Goal: Information Seeking & Learning: Learn about a topic

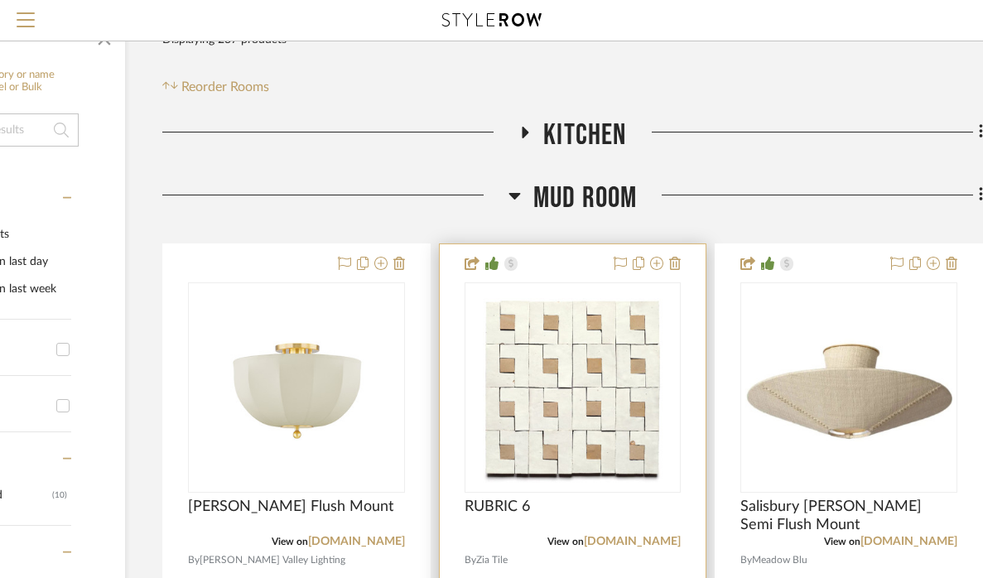
scroll to position [251, 186]
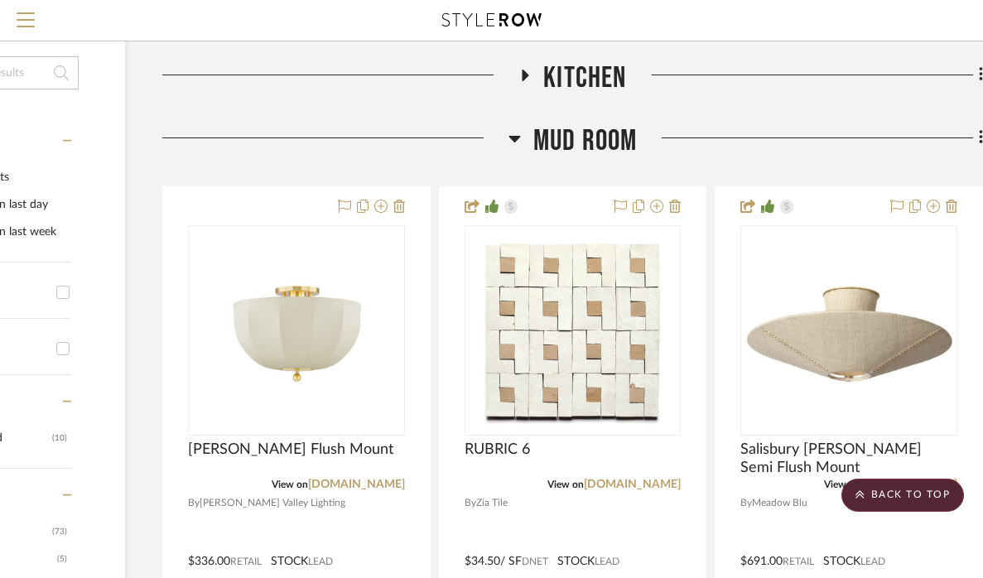
click at [513, 137] on icon at bounding box center [514, 139] width 12 height 7
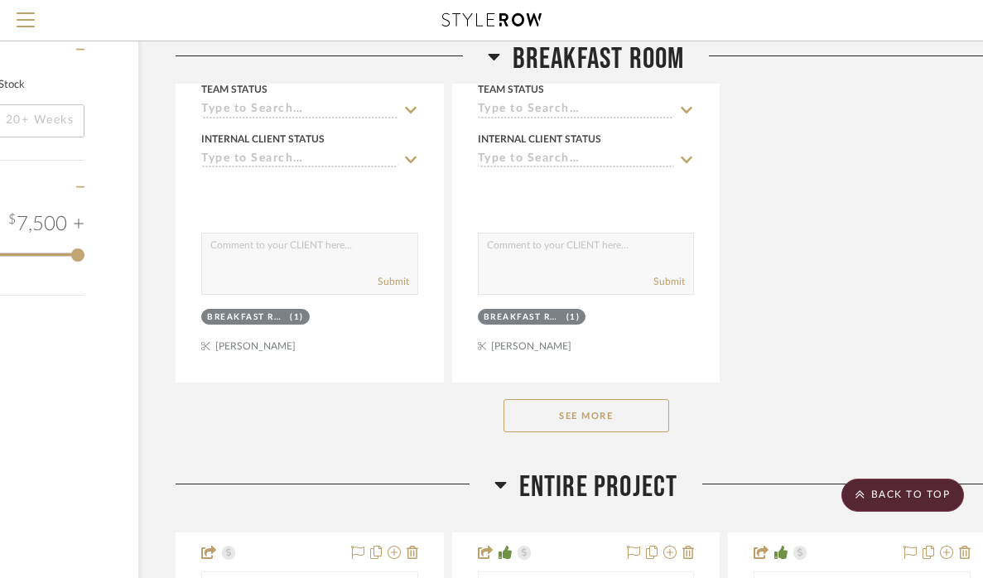
scroll to position [2349, 173]
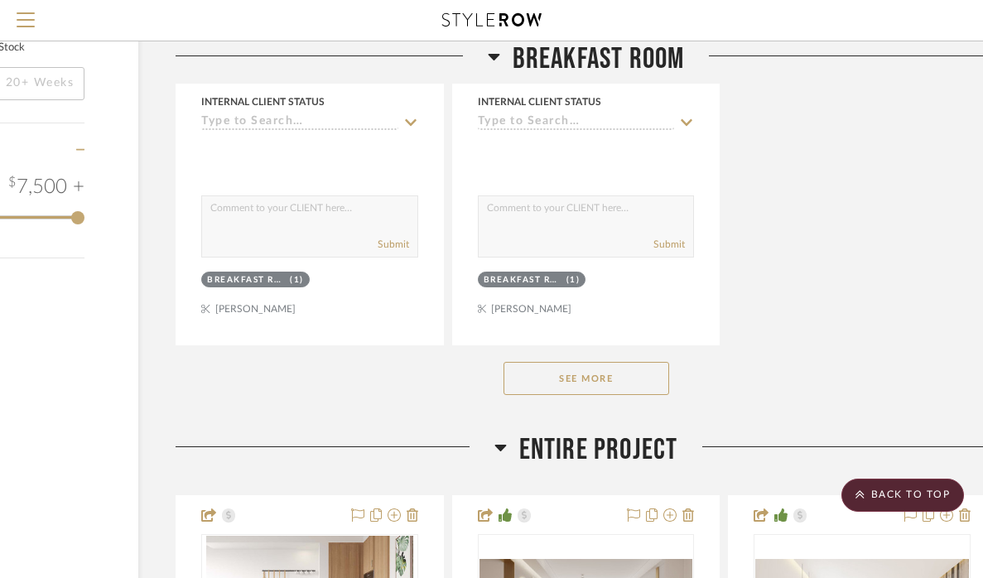
click at [624, 362] on button "See More" at bounding box center [586, 378] width 166 height 33
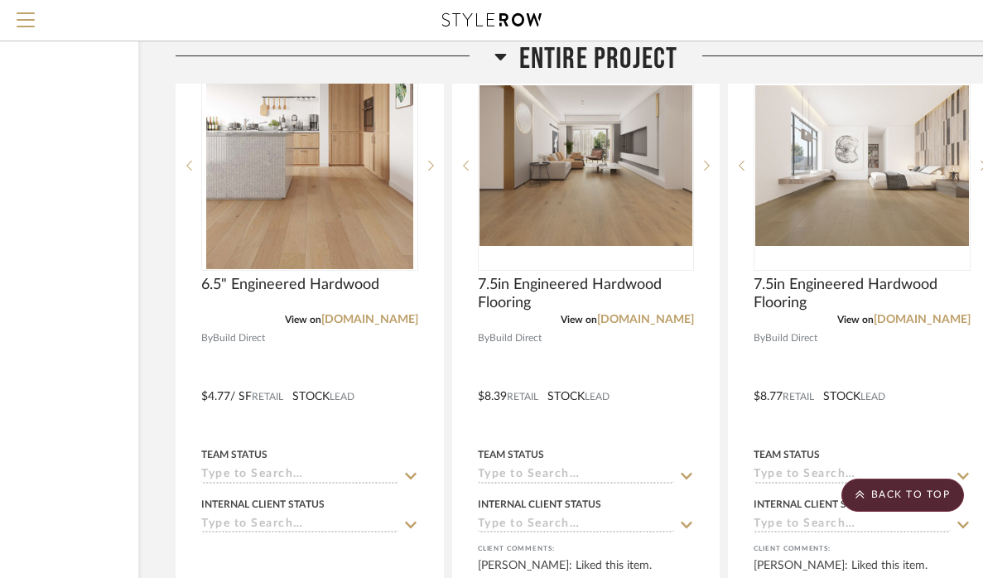
scroll to position [5030, 173]
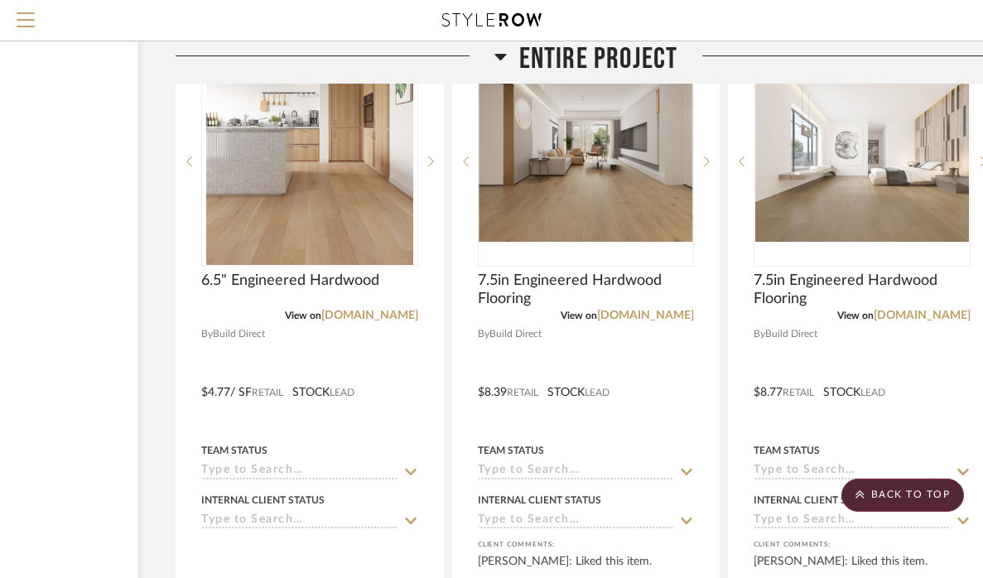
click at [502, 55] on icon at bounding box center [500, 57] width 12 height 7
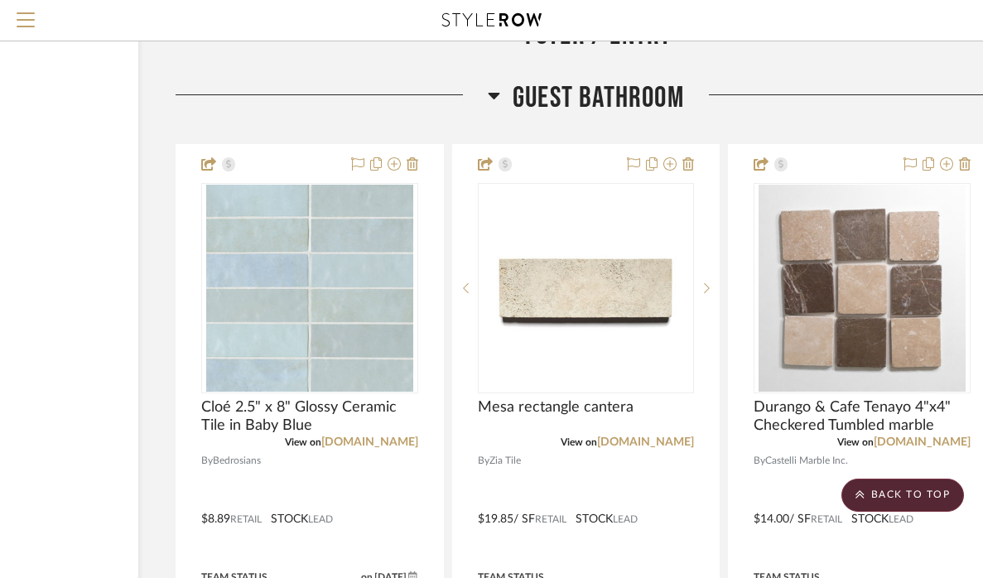
click at [495, 93] on icon at bounding box center [494, 96] width 12 height 7
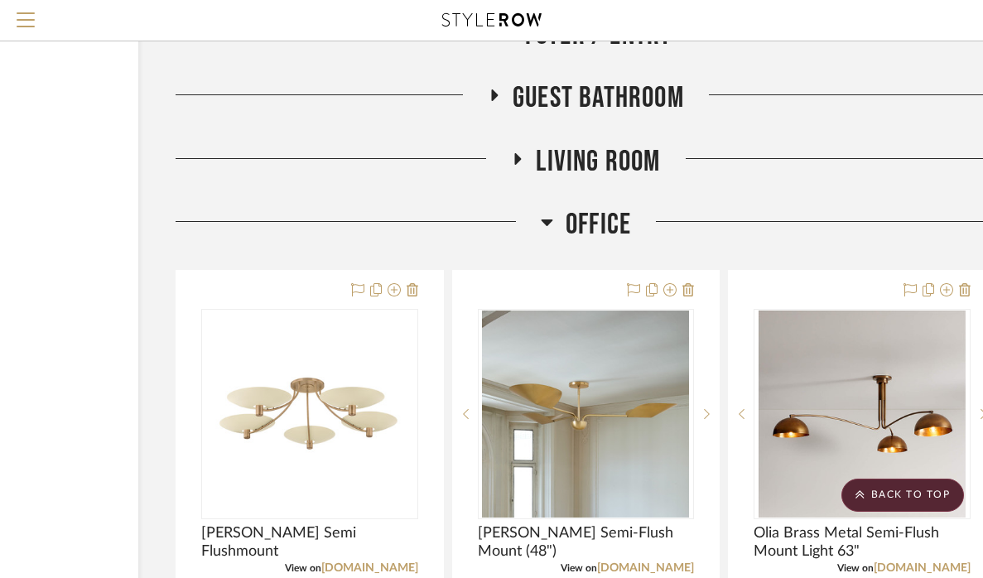
click at [546, 212] on icon at bounding box center [547, 222] width 12 height 20
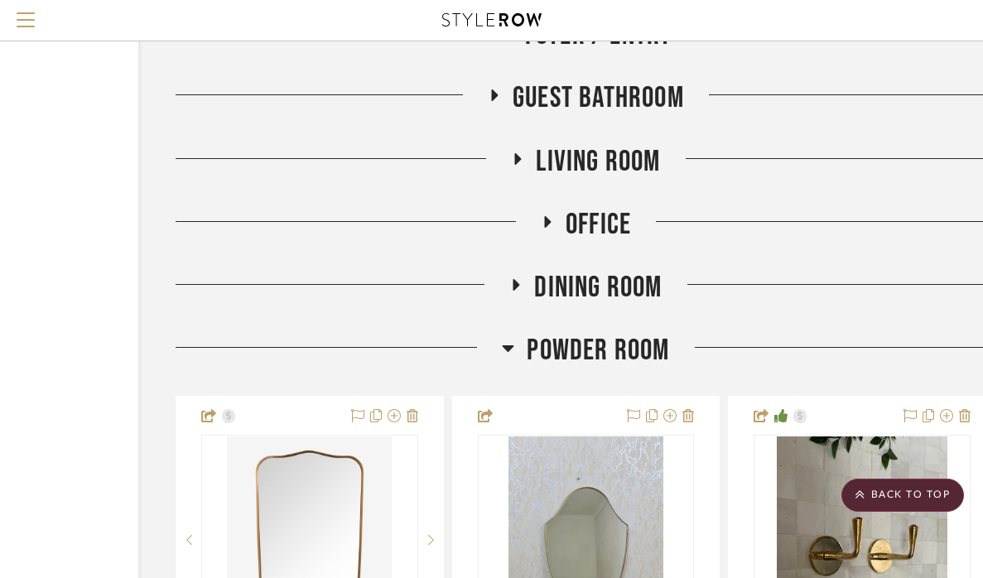
click at [518, 270] on h3 "Dining Room" at bounding box center [585, 288] width 152 height 36
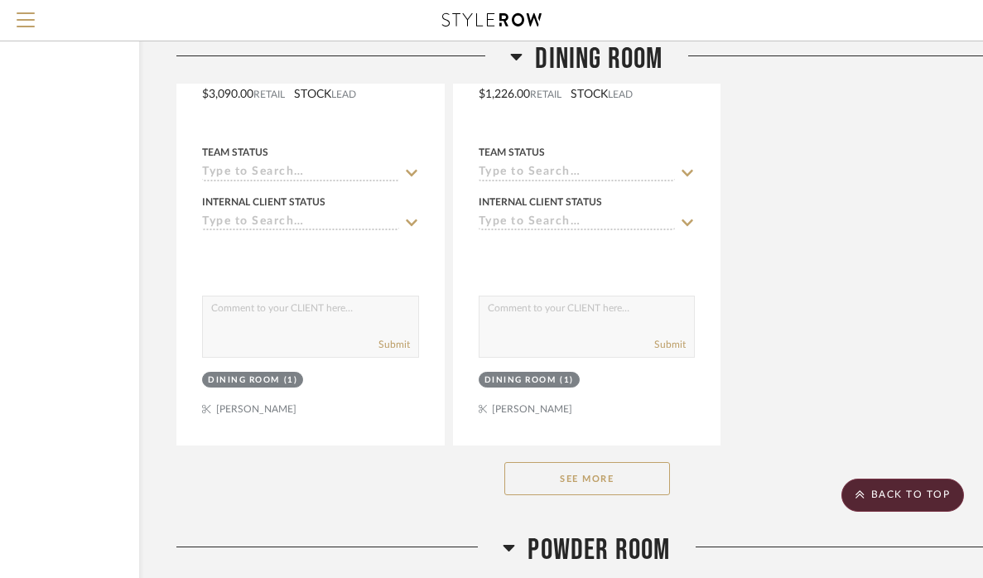
scroll to position [7116, 172]
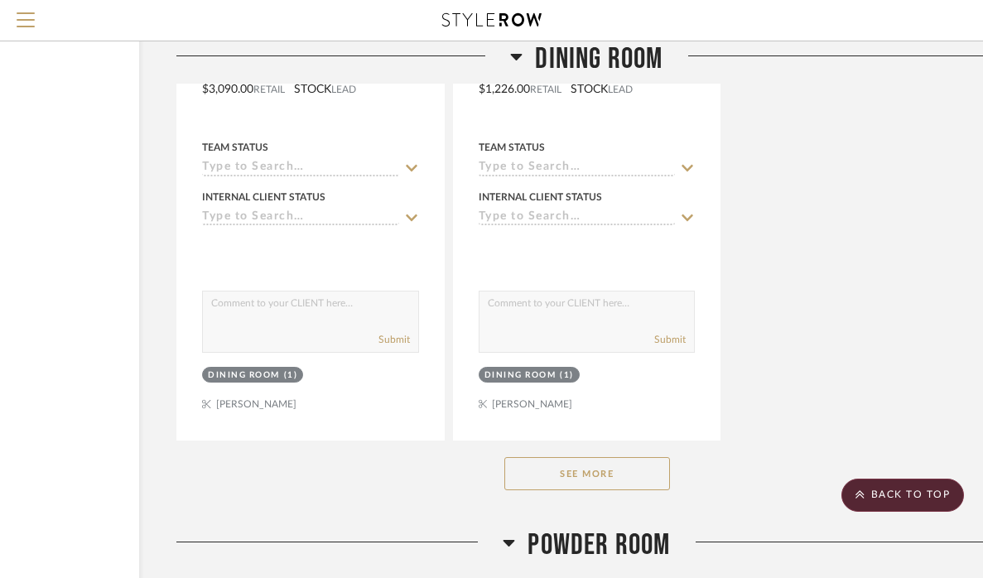
click at [603, 457] on button "See More" at bounding box center [587, 473] width 166 height 33
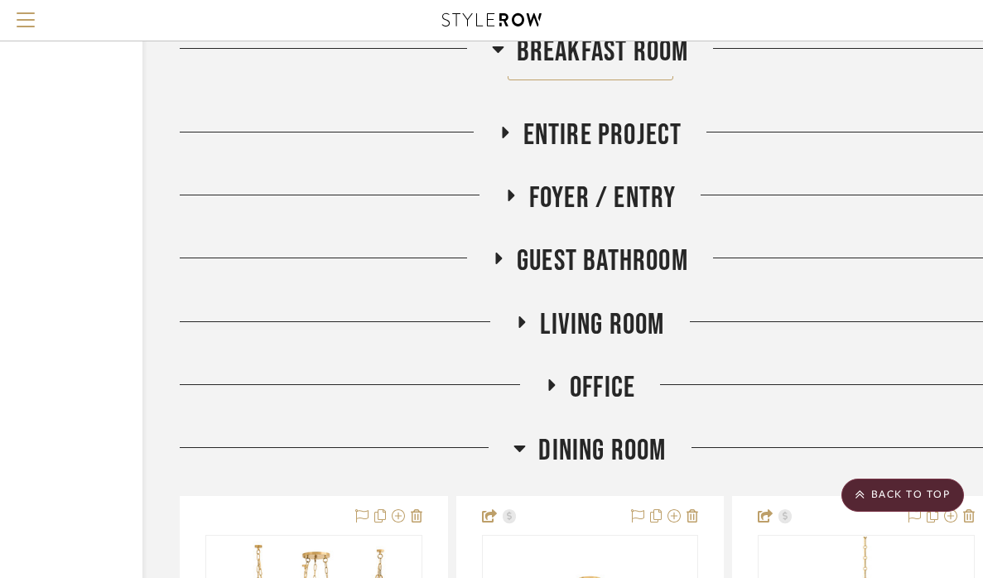
scroll to position [4848, 169]
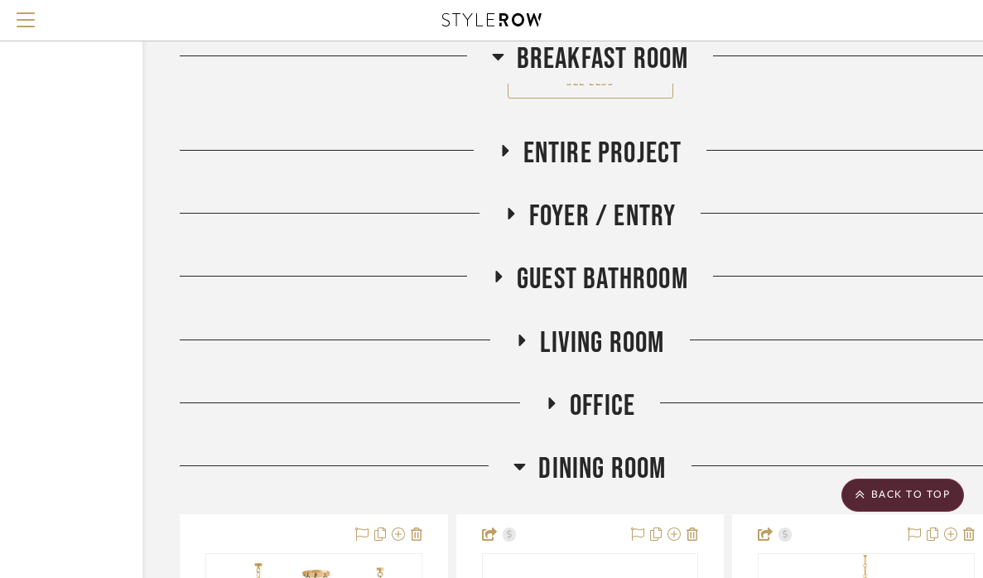
click at [508, 208] on icon at bounding box center [510, 214] width 7 height 12
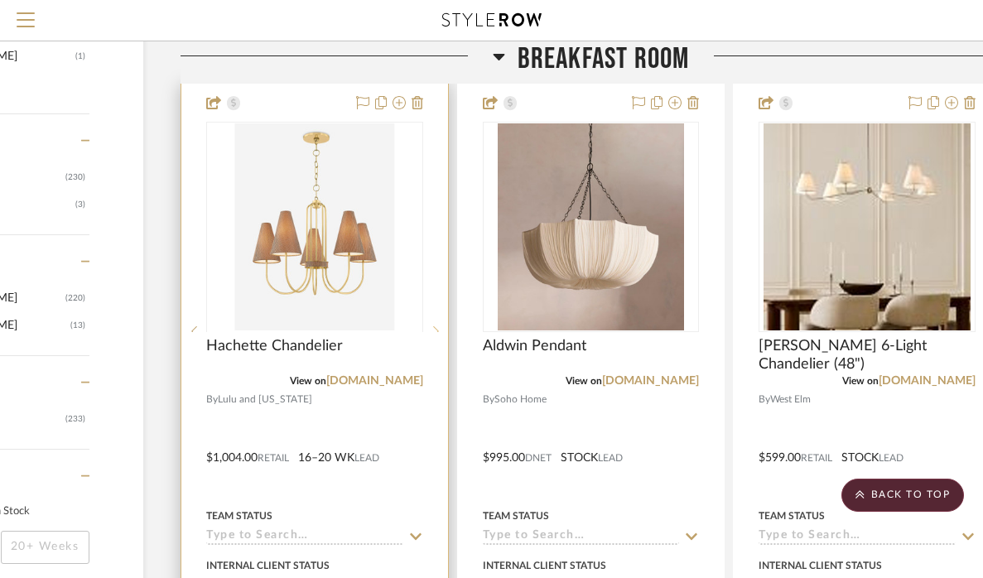
scroll to position [1891, 168]
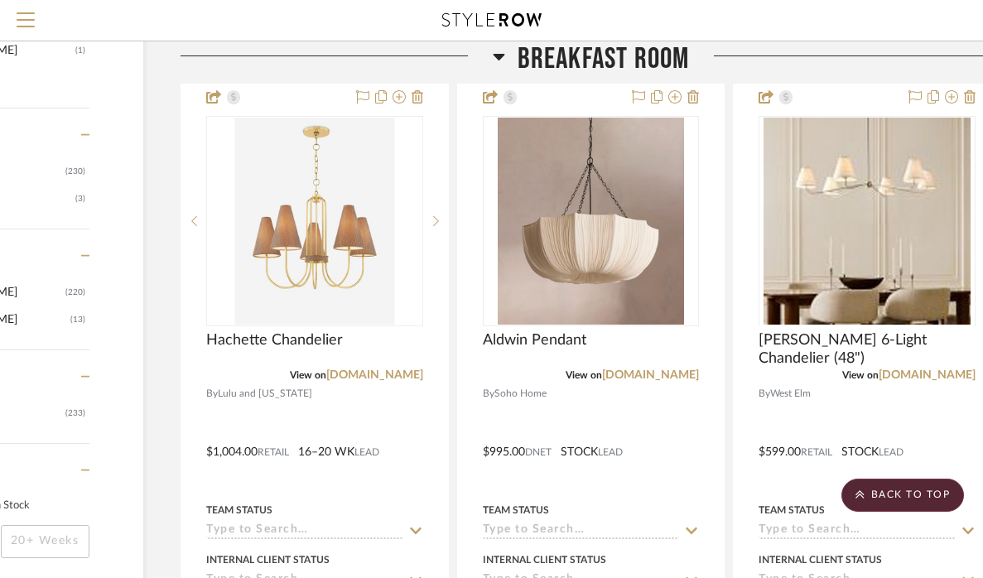
click at [491, 56] on div at bounding box center [336, 62] width 312 height 42
click at [495, 56] on icon at bounding box center [499, 57] width 12 height 7
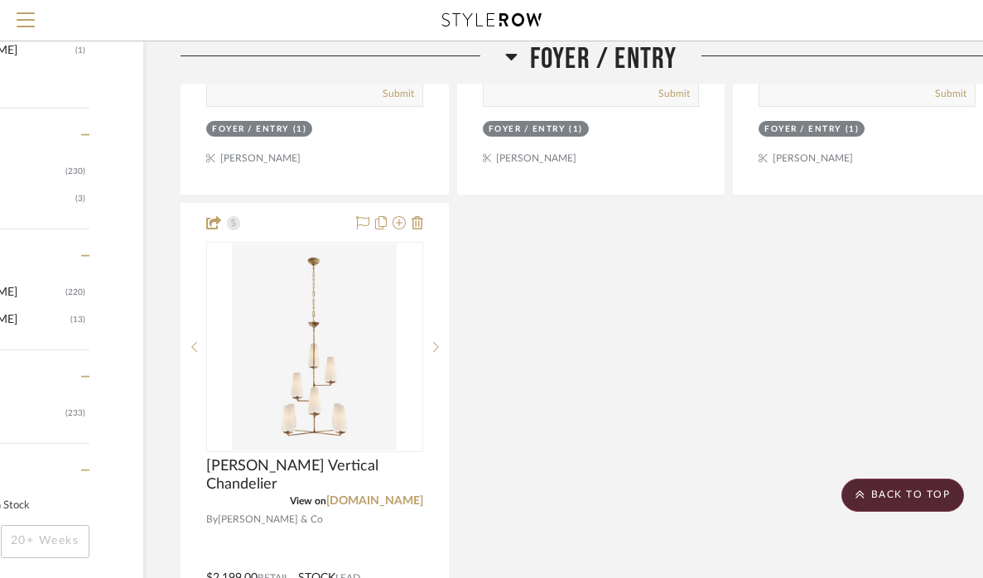
click at [495, 56] on div at bounding box center [342, 62] width 324 height 42
click at [511, 56] on icon at bounding box center [511, 57] width 12 height 7
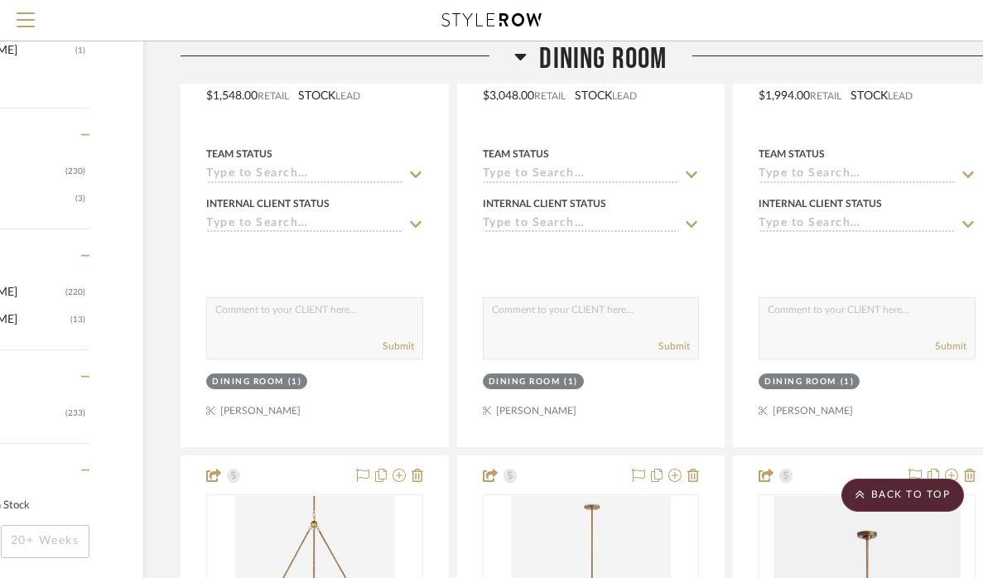
click at [517, 52] on icon at bounding box center [520, 56] width 12 height 20
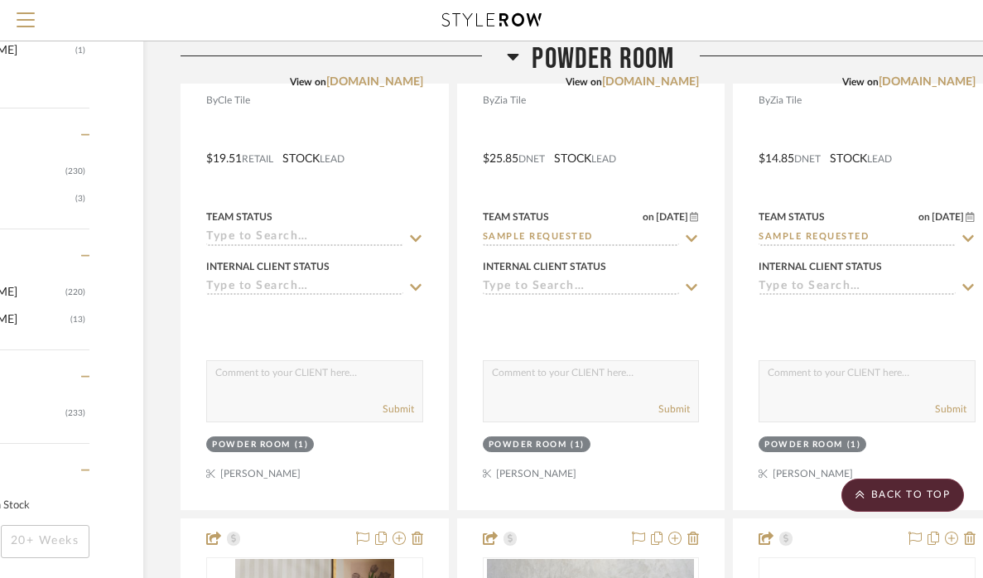
click at [523, 53] on h3 "Powder Room" at bounding box center [590, 59] width 167 height 36
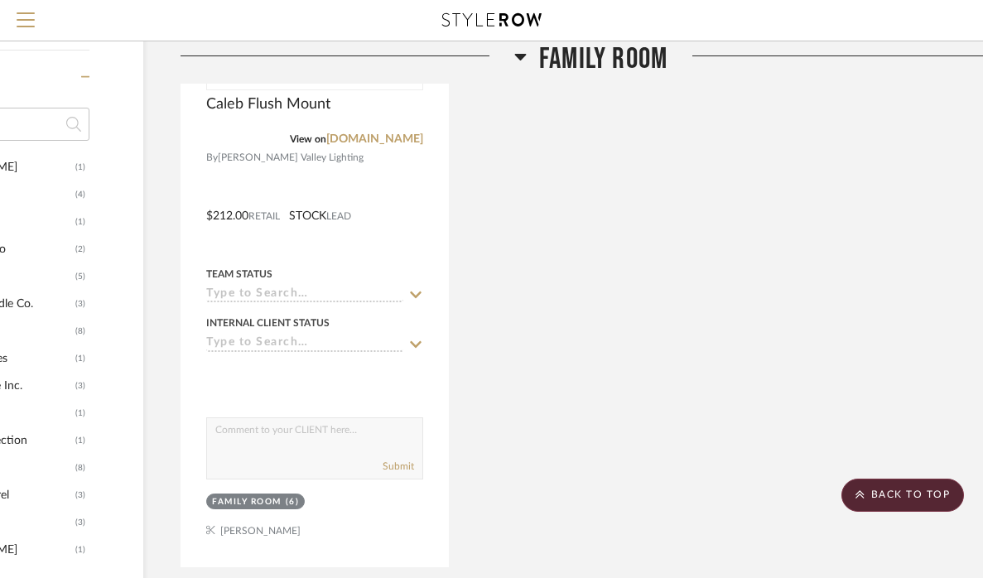
scroll to position [1340, 168]
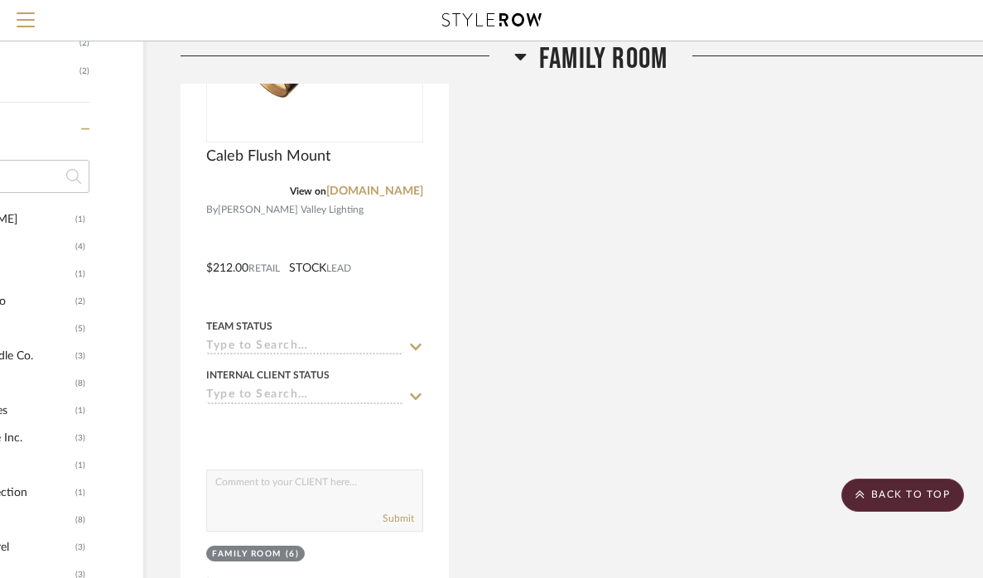
click at [524, 52] on icon at bounding box center [520, 56] width 12 height 20
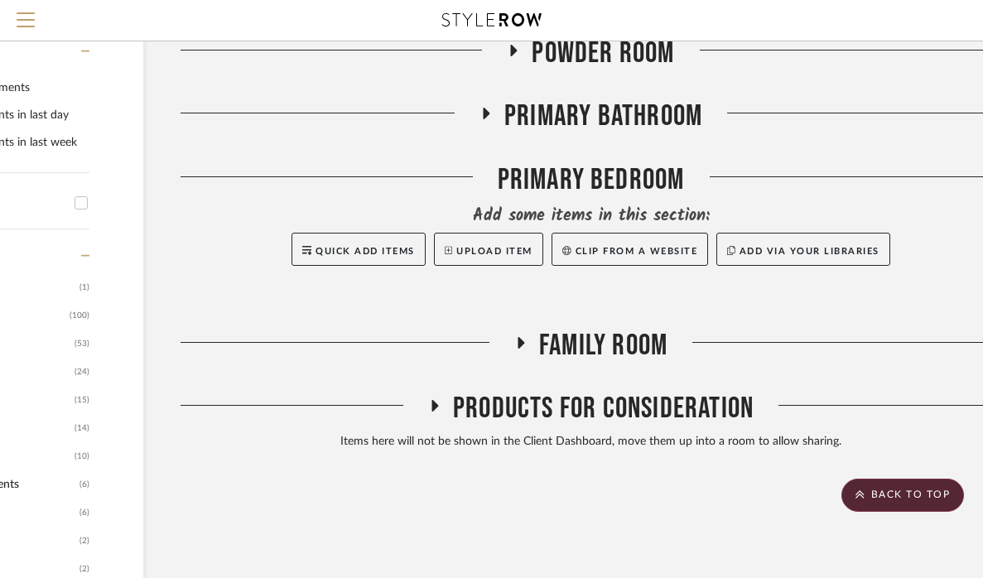
scroll to position [832, 168]
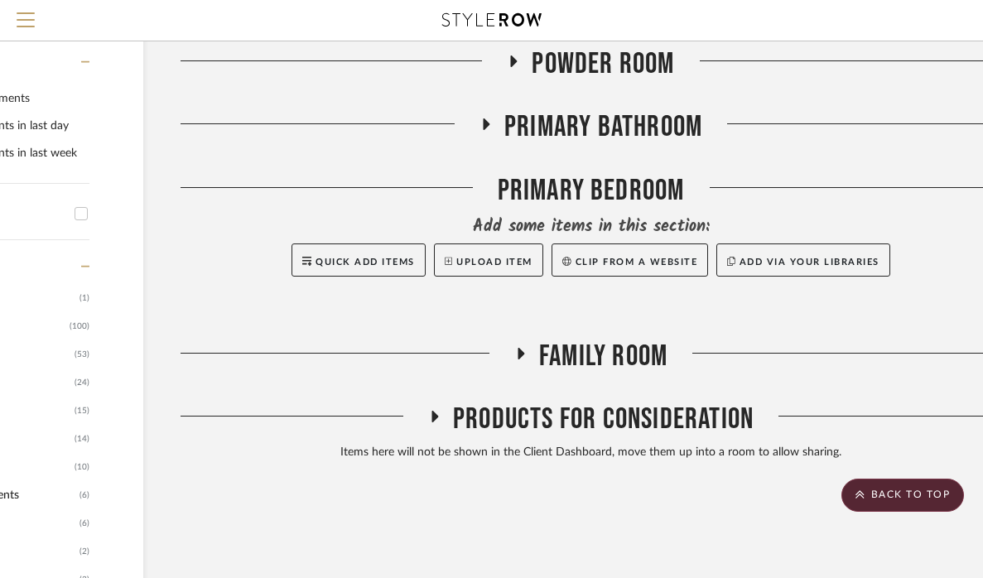
click at [482, 122] on icon at bounding box center [485, 124] width 20 height 12
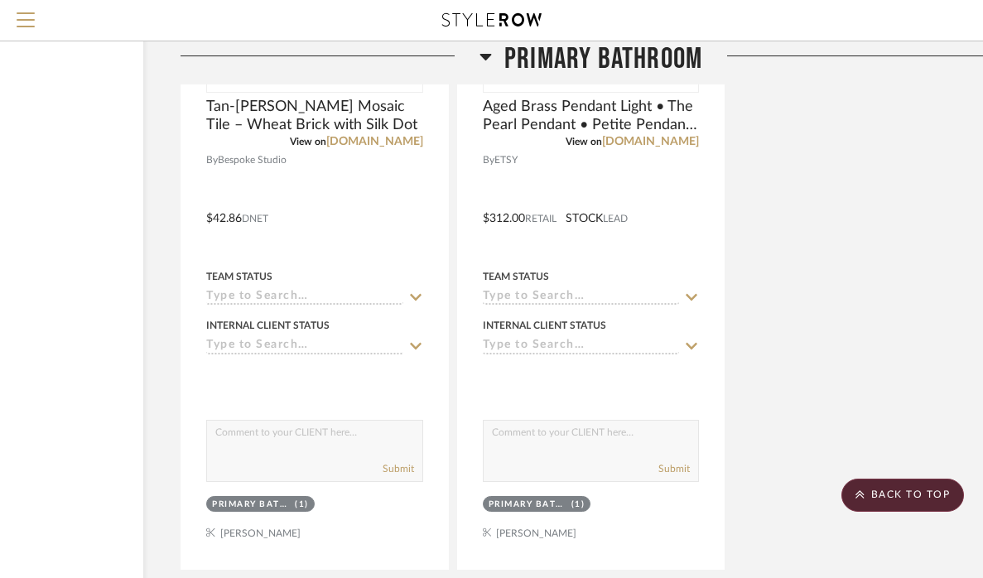
scroll to position [2699, 168]
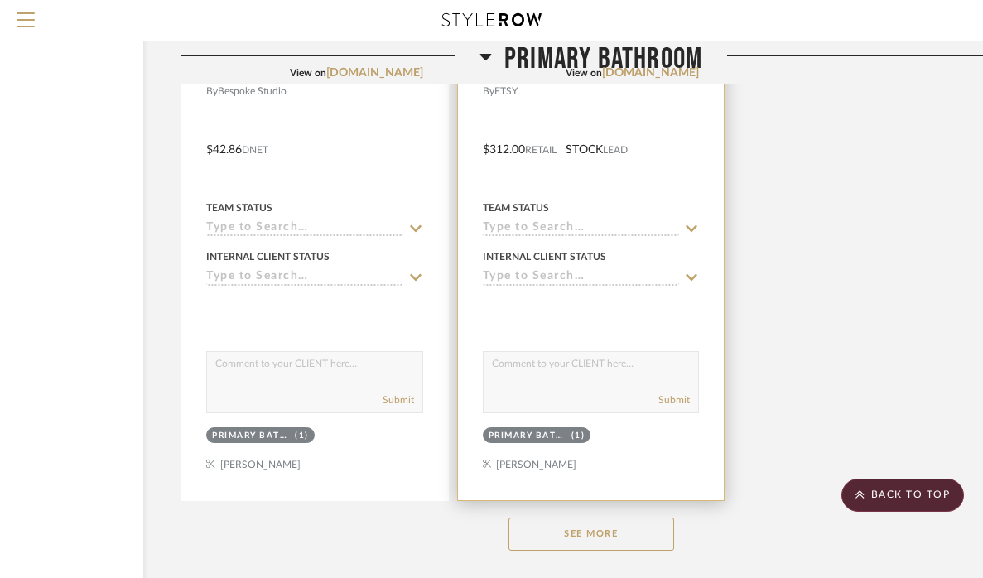
click at [615, 522] on button "See More" at bounding box center [591, 533] width 166 height 33
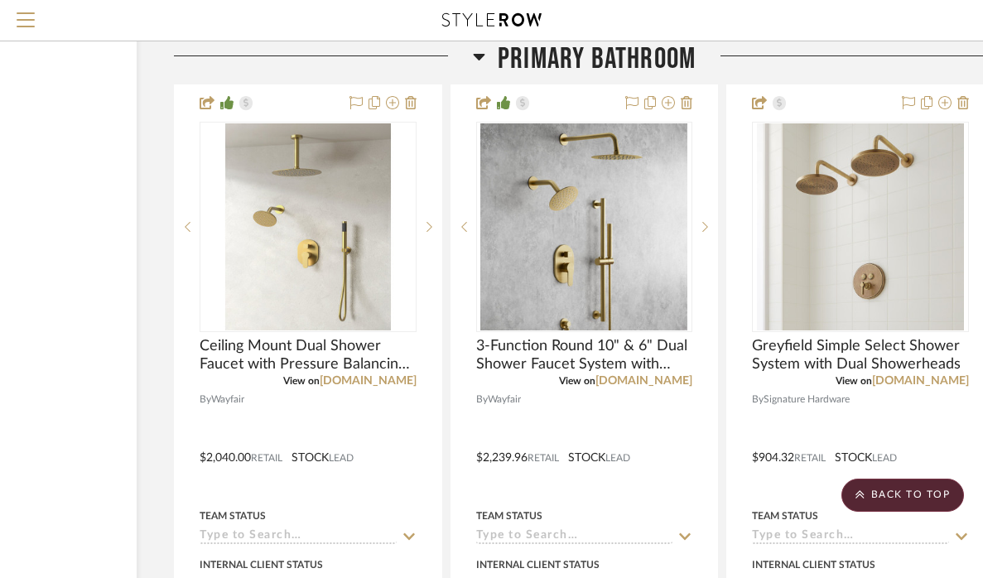
scroll to position [6721, 175]
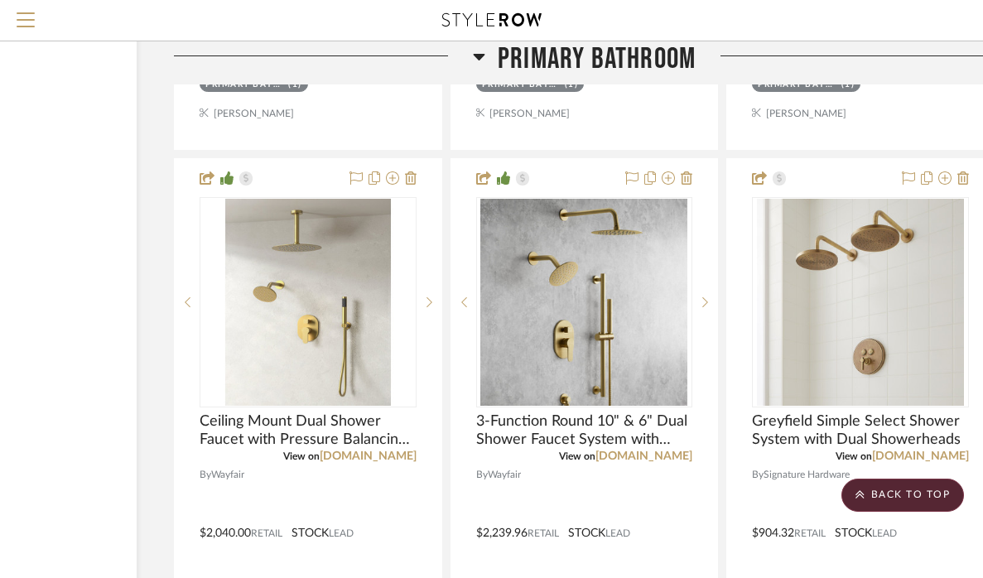
click at [469, 53] on div at bounding box center [323, 62] width 299 height 42
click at [477, 55] on icon at bounding box center [479, 57] width 12 height 7
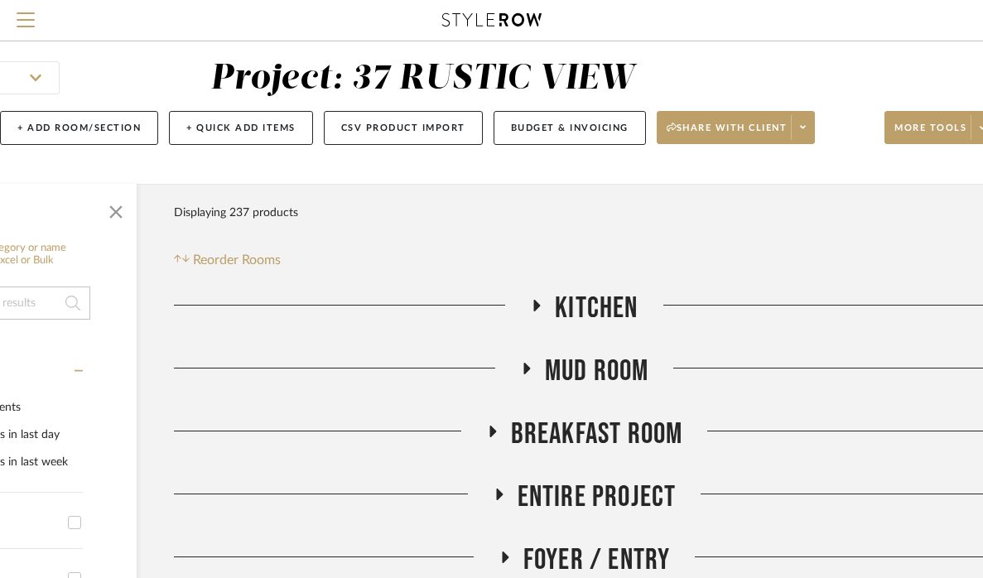
scroll to position [225, 175]
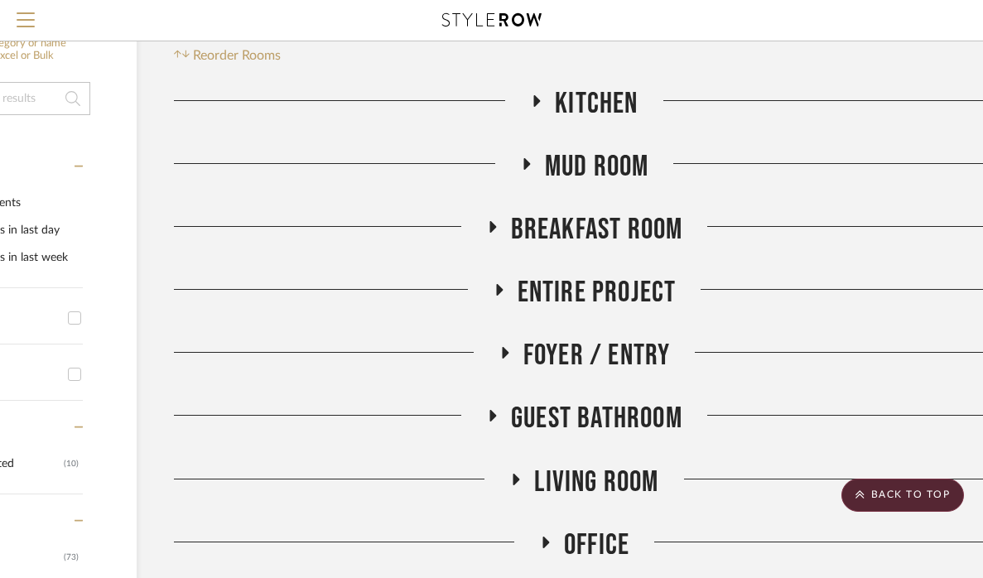
click at [540, 100] on icon at bounding box center [537, 101] width 7 height 12
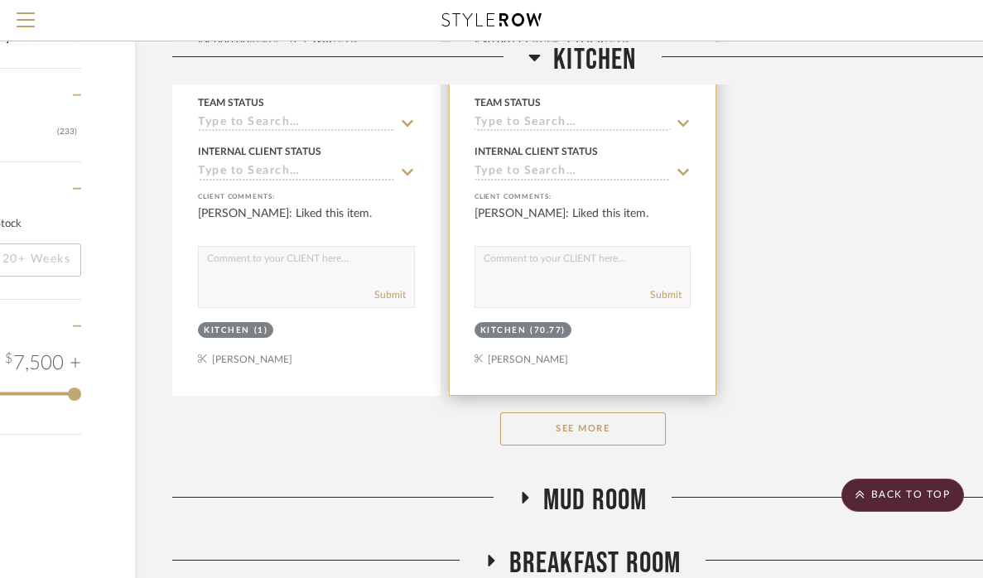
scroll to position [2223, 176]
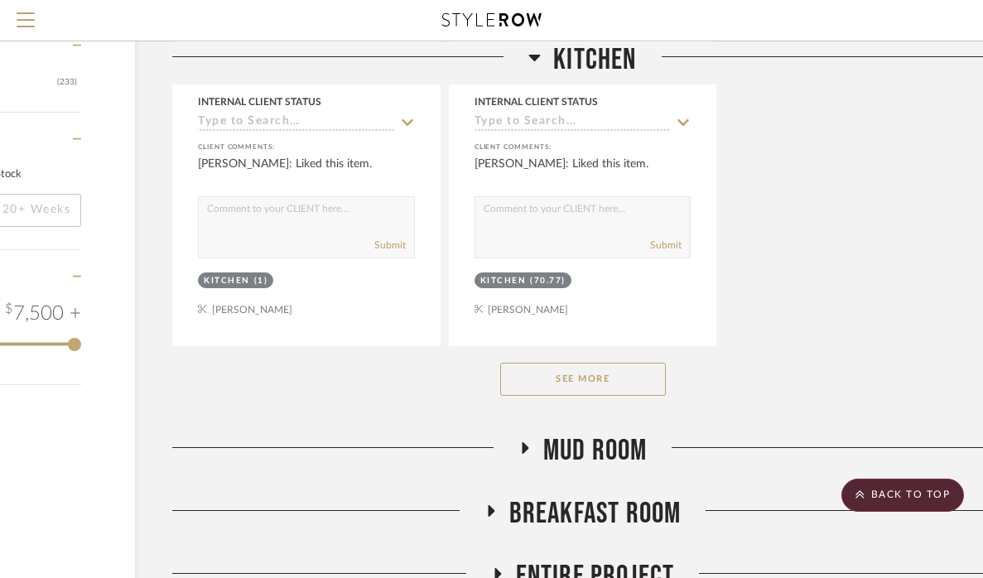
click at [565, 363] on button "See More" at bounding box center [583, 379] width 166 height 33
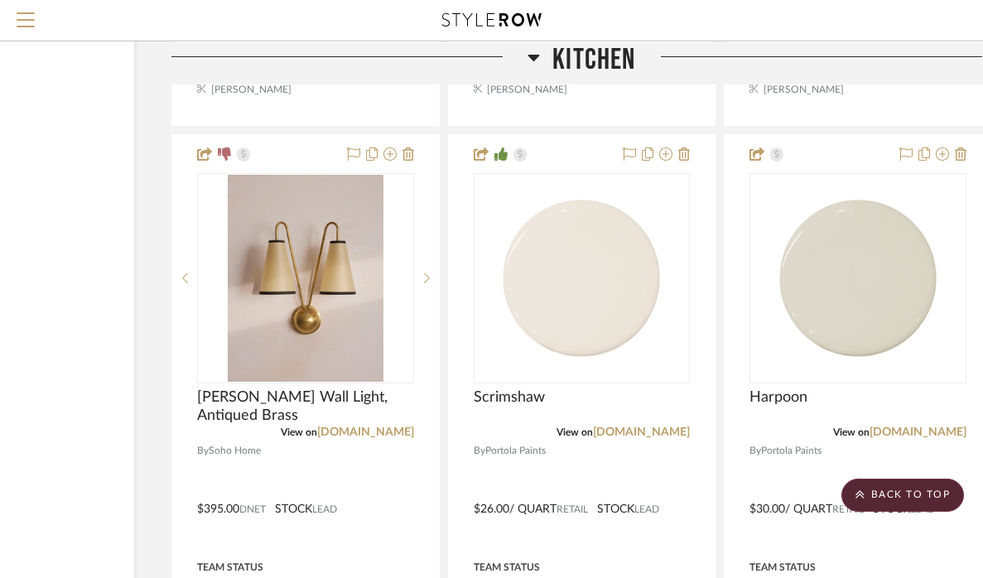
scroll to position [7591, 177]
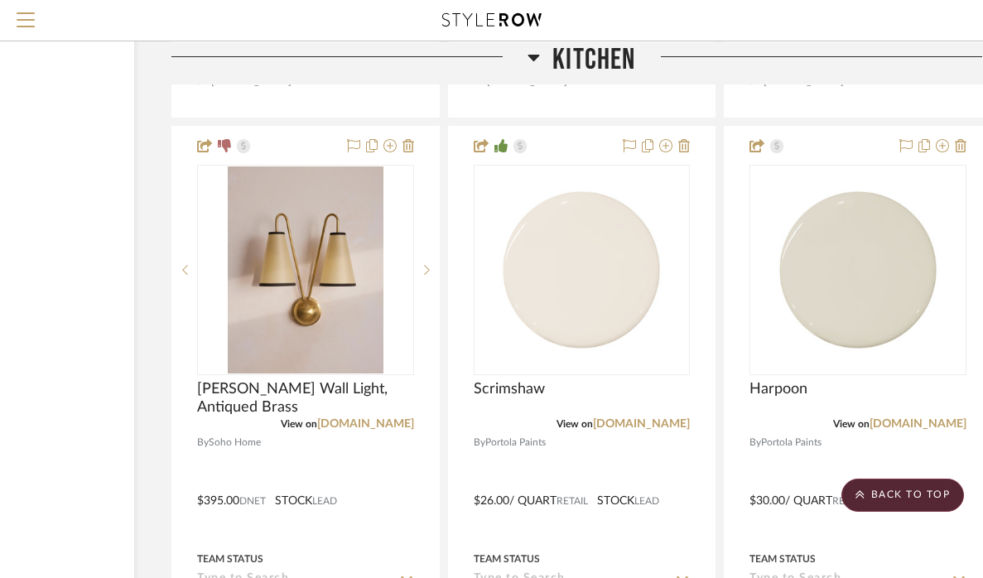
click at [532, 55] on icon at bounding box center [534, 57] width 12 height 7
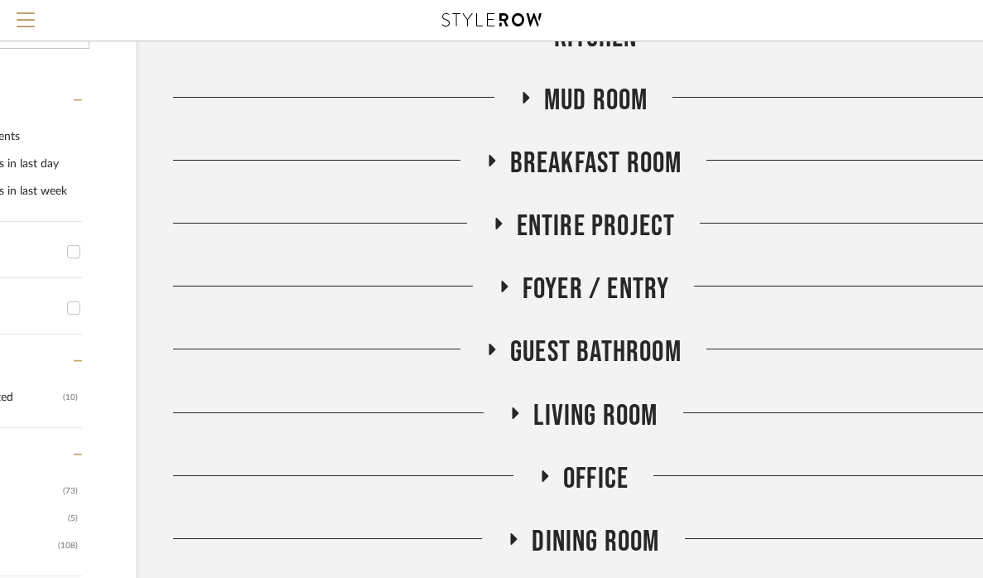
scroll to position [293, 175]
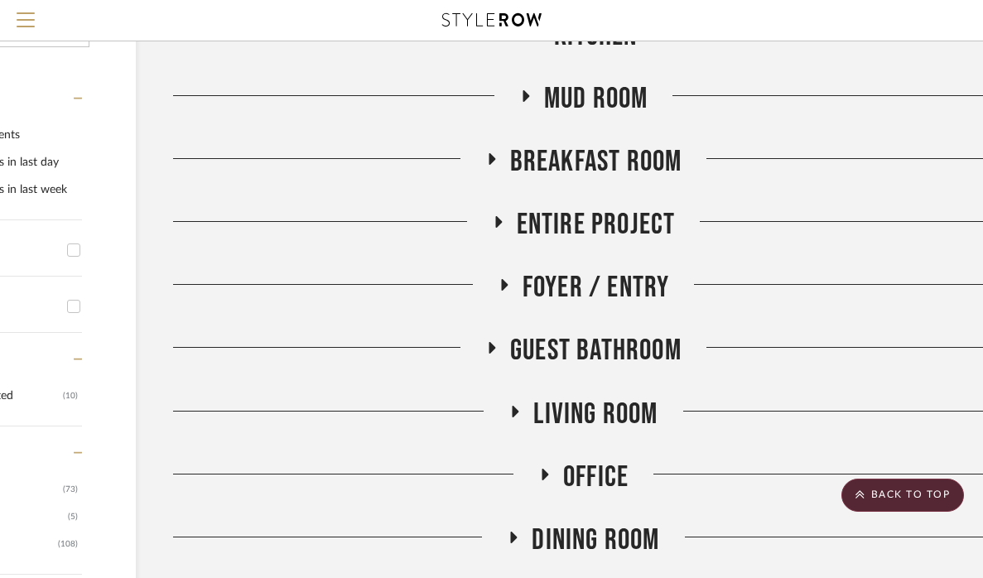
click at [570, 161] on span "Breakfast Room" at bounding box center [596, 162] width 172 height 36
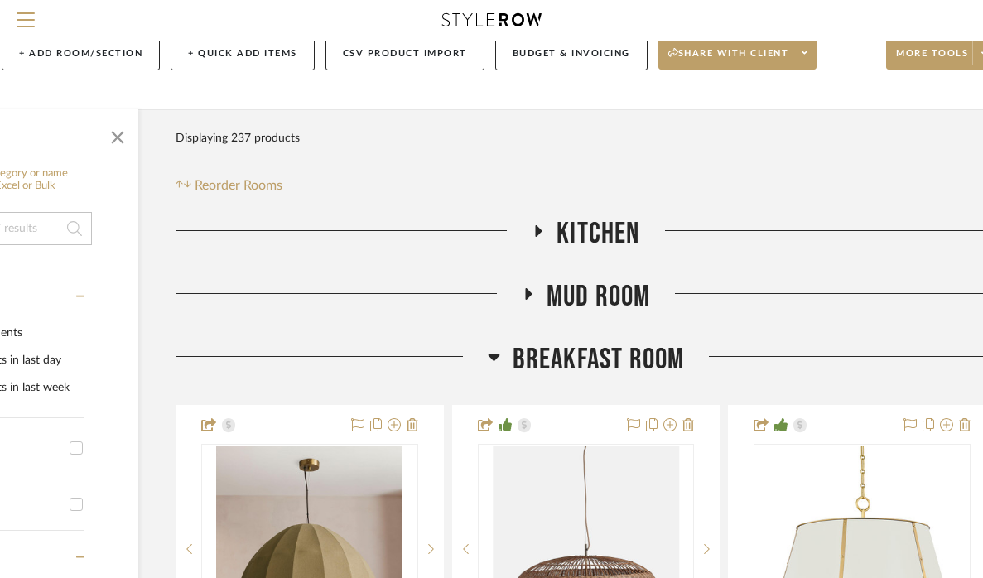
scroll to position [0, 173]
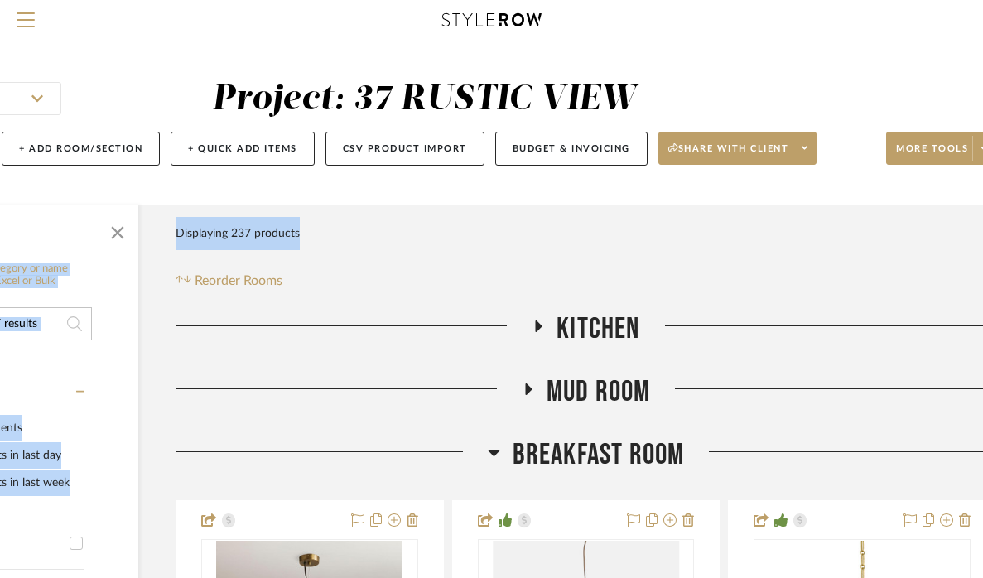
drag, startPoint x: 174, startPoint y: 227, endPoint x: 292, endPoint y: 228, distance: 118.4
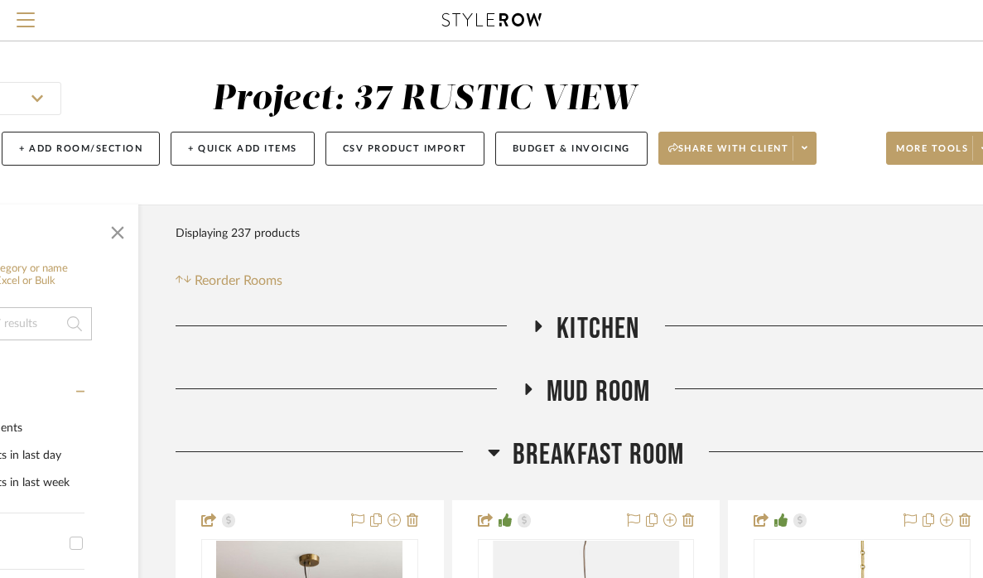
click at [303, 234] on div "Filter Products Displaying 237 products Reorder Rooms" at bounding box center [585, 254] width 820 height 74
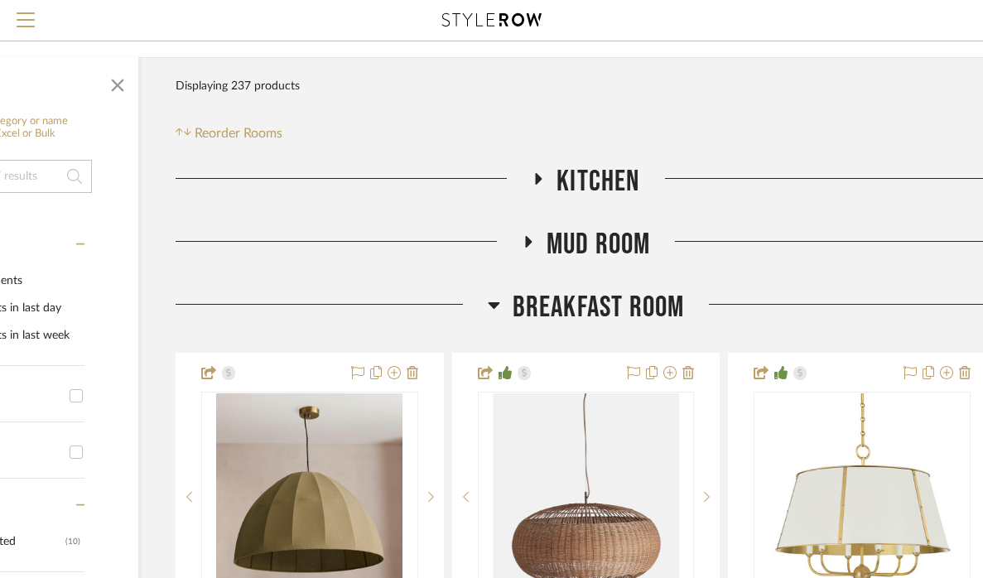
click at [498, 306] on icon at bounding box center [494, 305] width 12 height 20
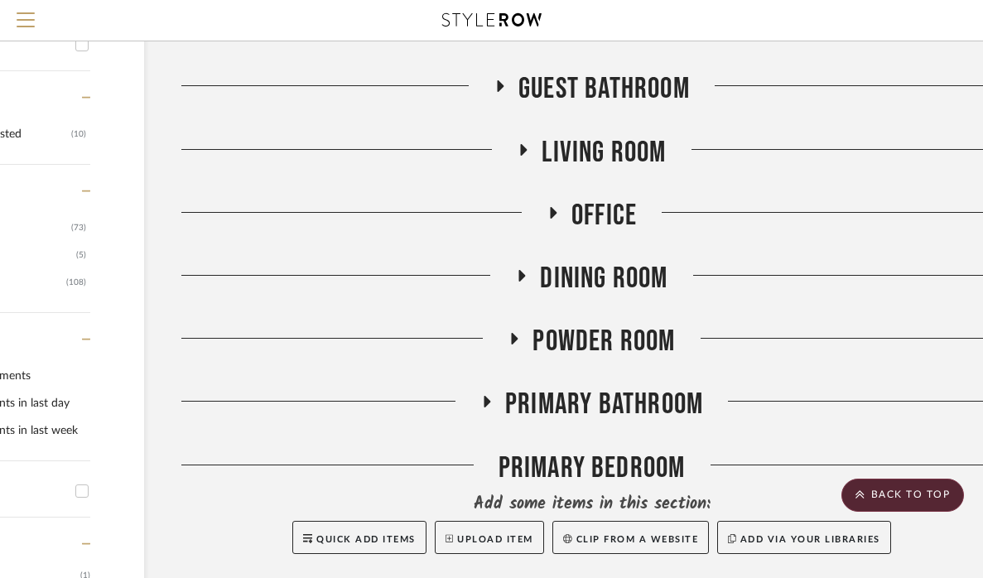
scroll to position [579, 167]
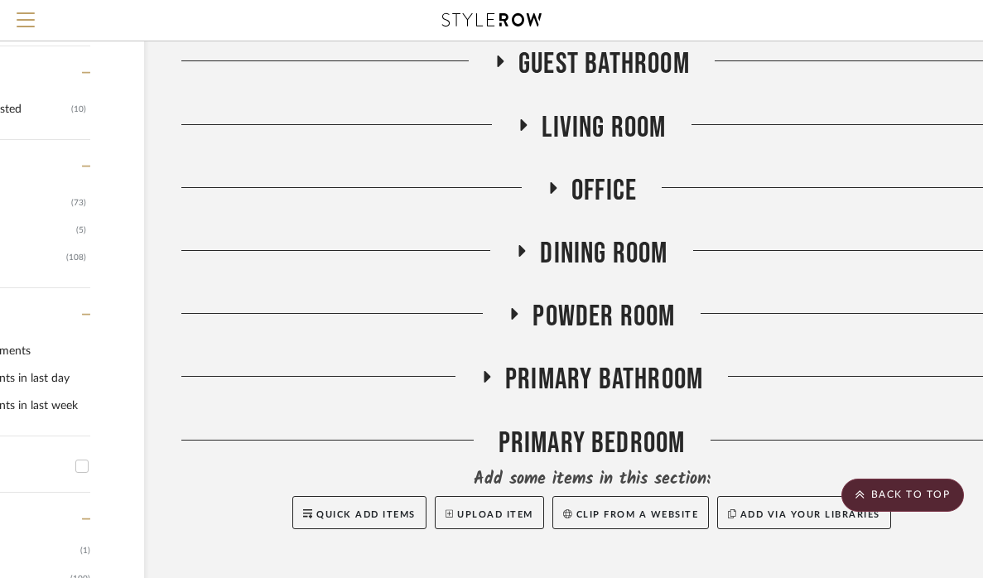
click at [531, 75] on span "Guest Bathroom" at bounding box center [603, 64] width 171 height 36
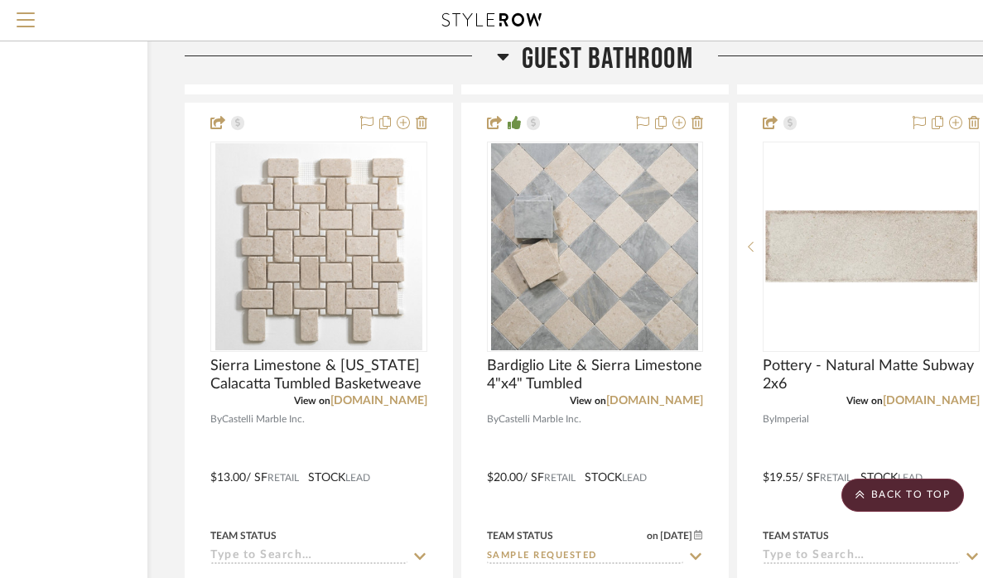
scroll to position [2791, 164]
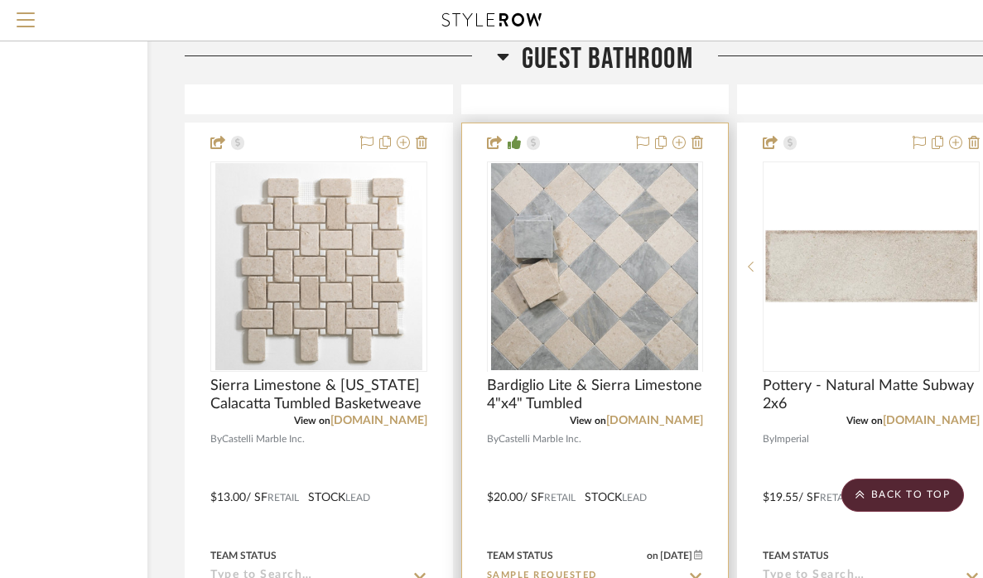
click at [611, 372] on img at bounding box center [594, 475] width 207 height 207
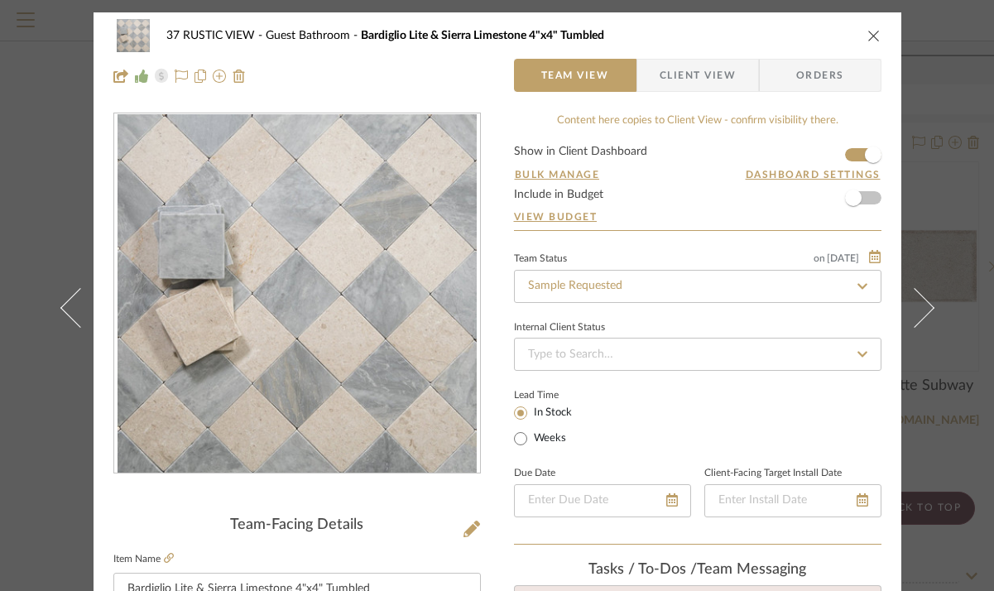
scroll to position [0, 0]
click at [870, 36] on icon "close" at bounding box center [874, 35] width 13 height 13
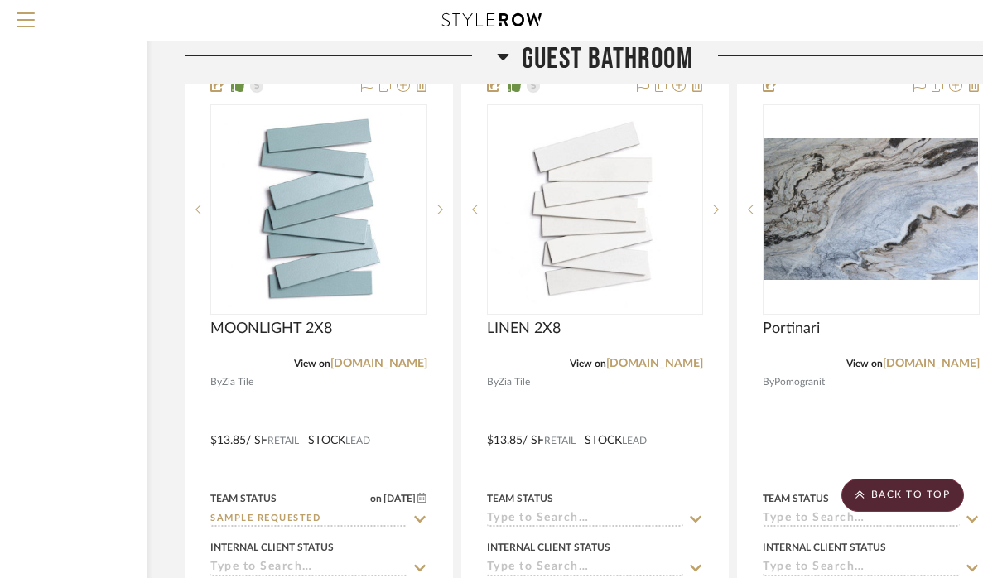
scroll to position [4275, 163]
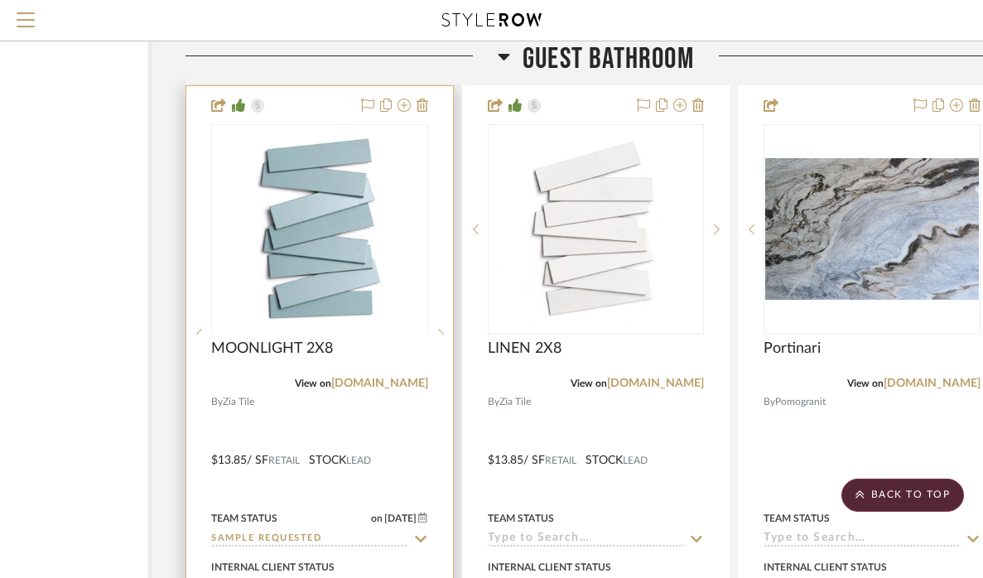
click at [306, 334] on img at bounding box center [319, 437] width 207 height 207
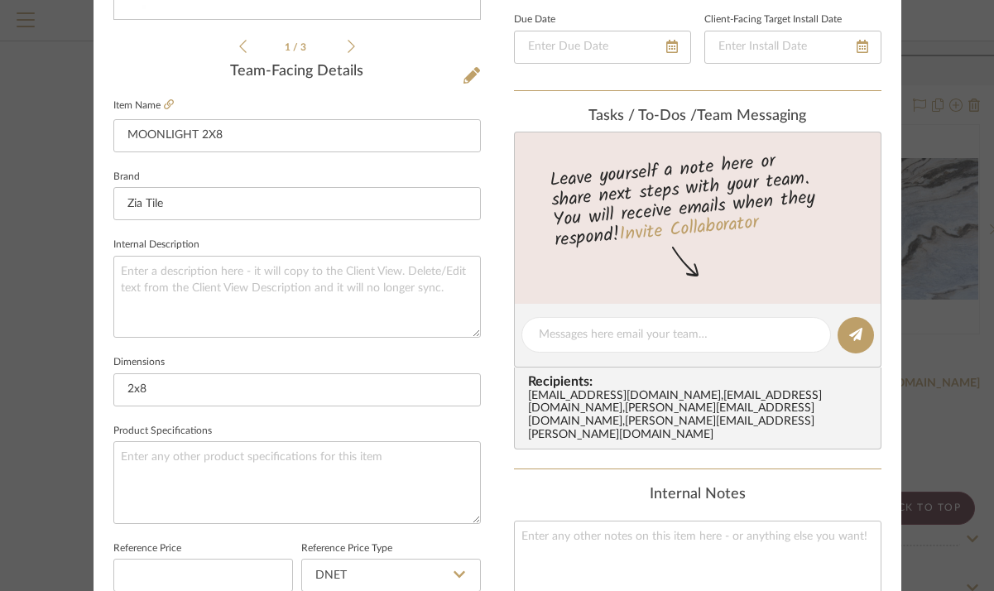
scroll to position [402, 0]
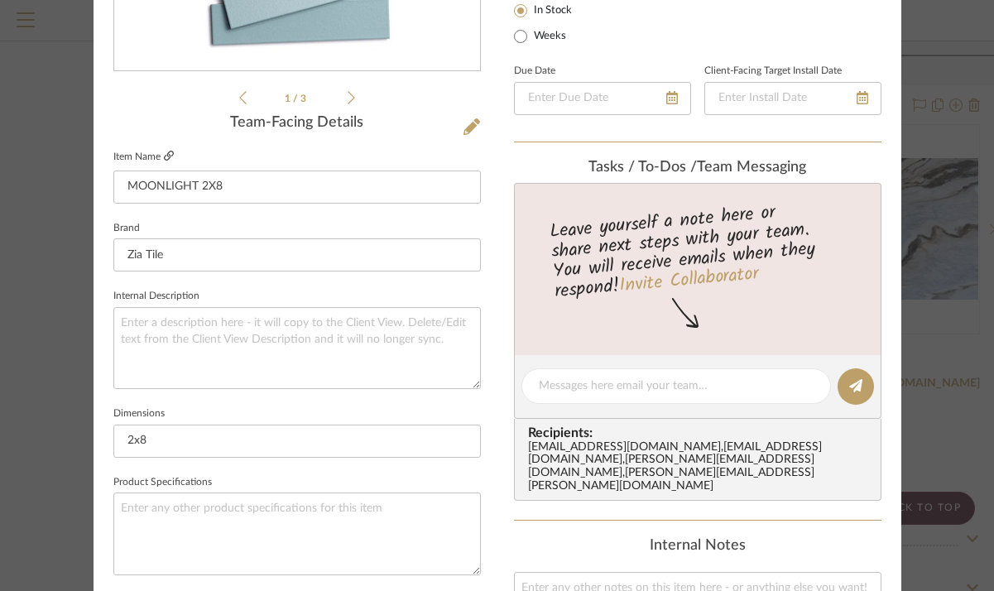
click at [164, 154] on icon at bounding box center [169, 156] width 10 height 10
